Goal: Check status: Check status

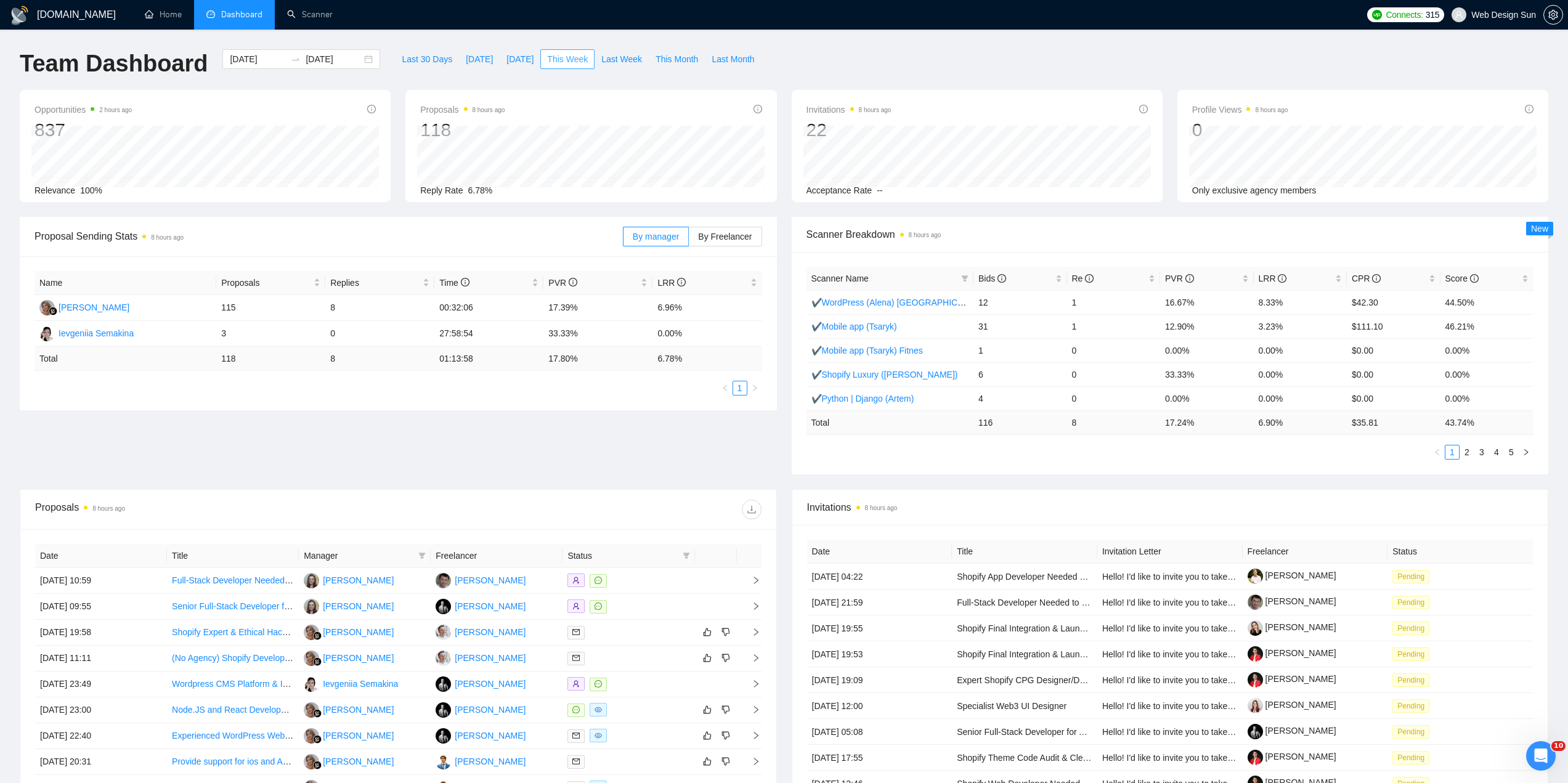
click at [565, 63] on span "This Week" at bounding box center [568, 58] width 41 height 13
click at [613, 54] on span "Last Week" at bounding box center [622, 58] width 41 height 13
type input "2025-09-22"
type input "2025-09-28"
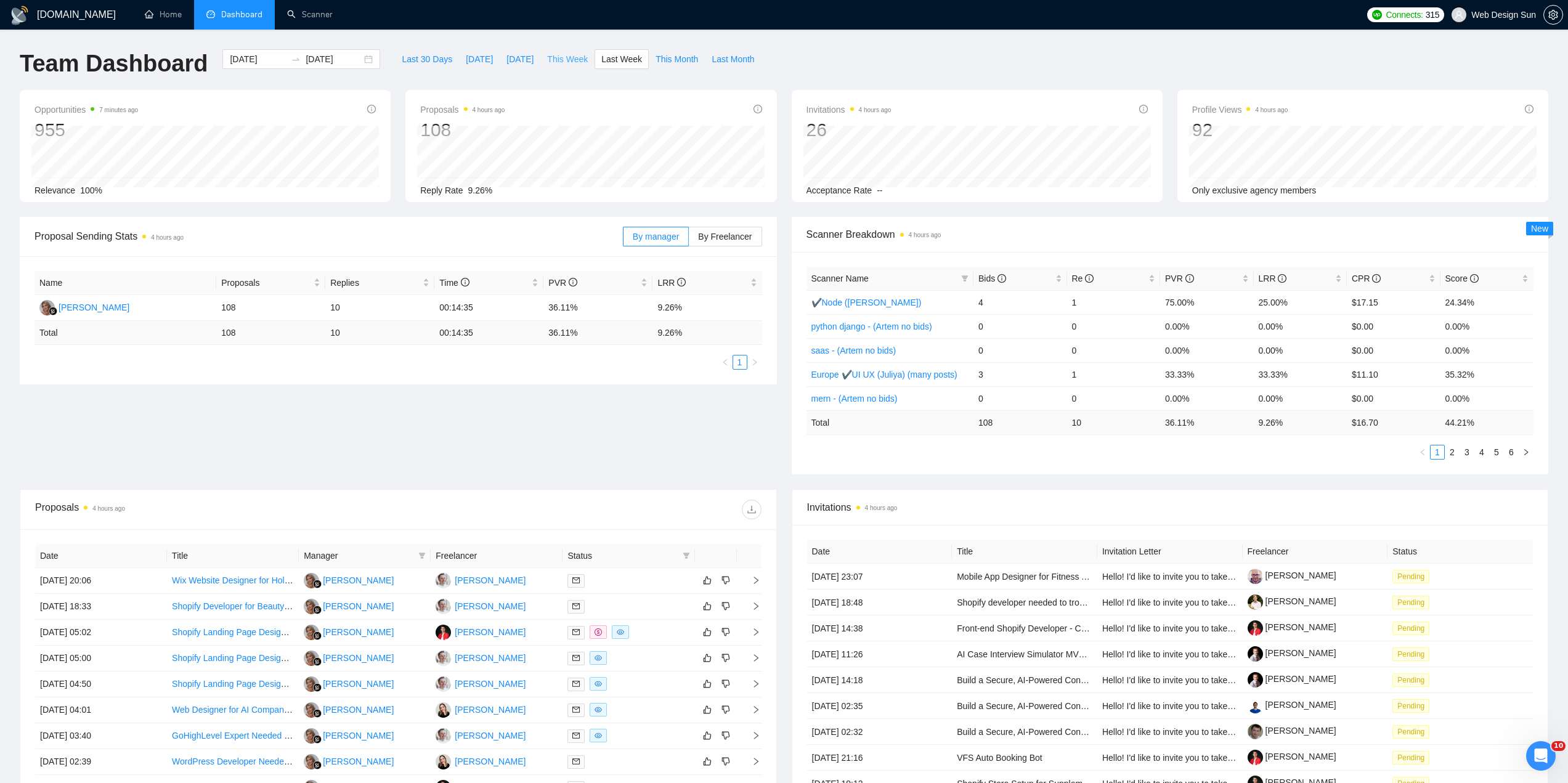
click at [568, 60] on span "This Week" at bounding box center [568, 58] width 41 height 13
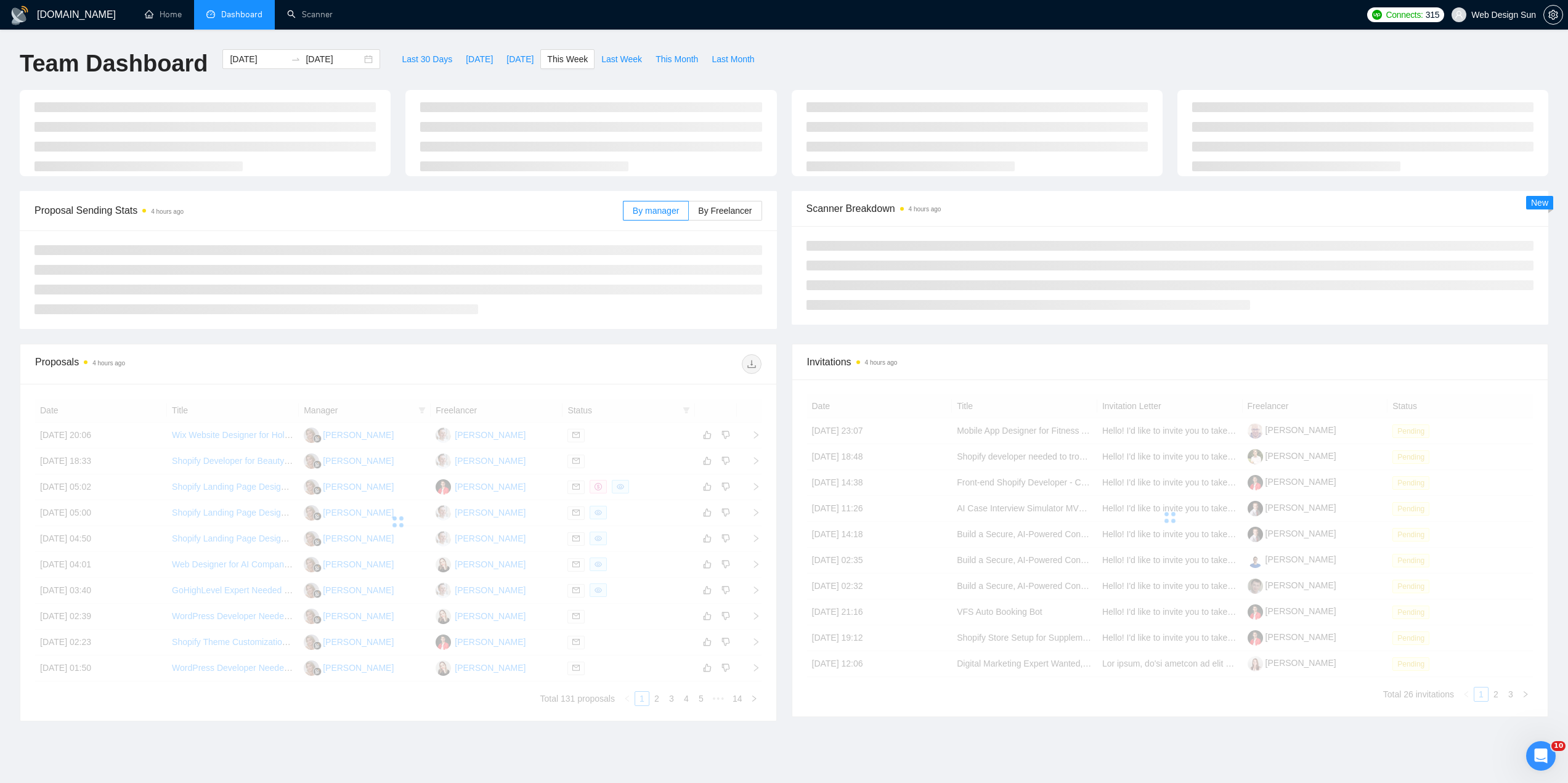
type input "[DATE]"
